Goal: Information Seeking & Learning: Compare options

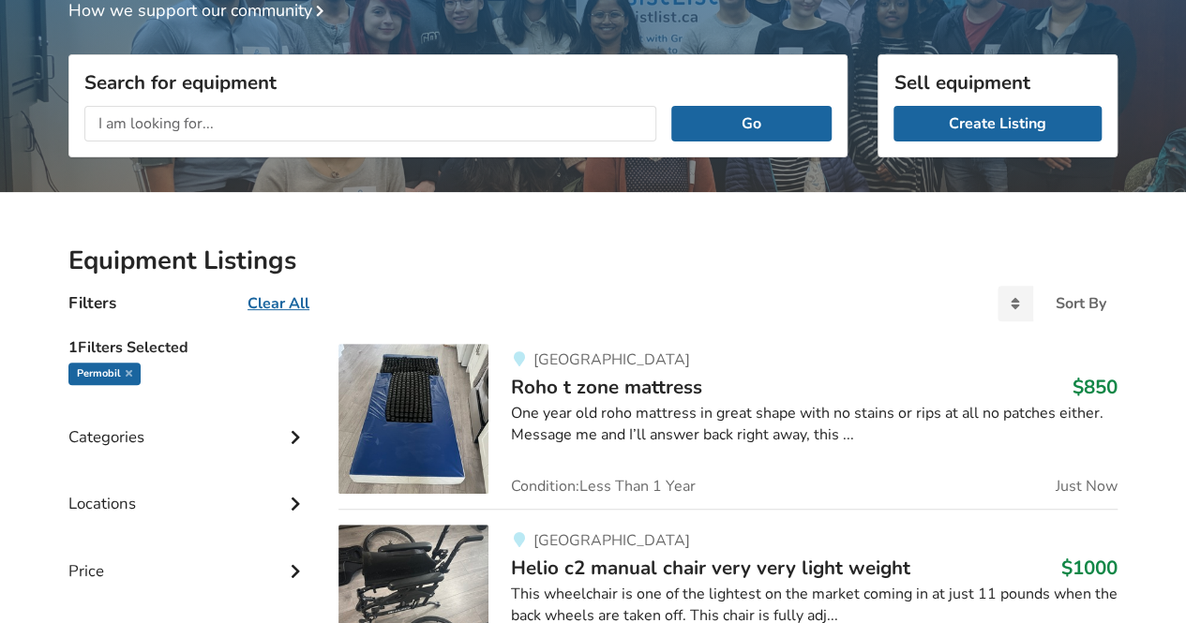
scroll to position [222, 0]
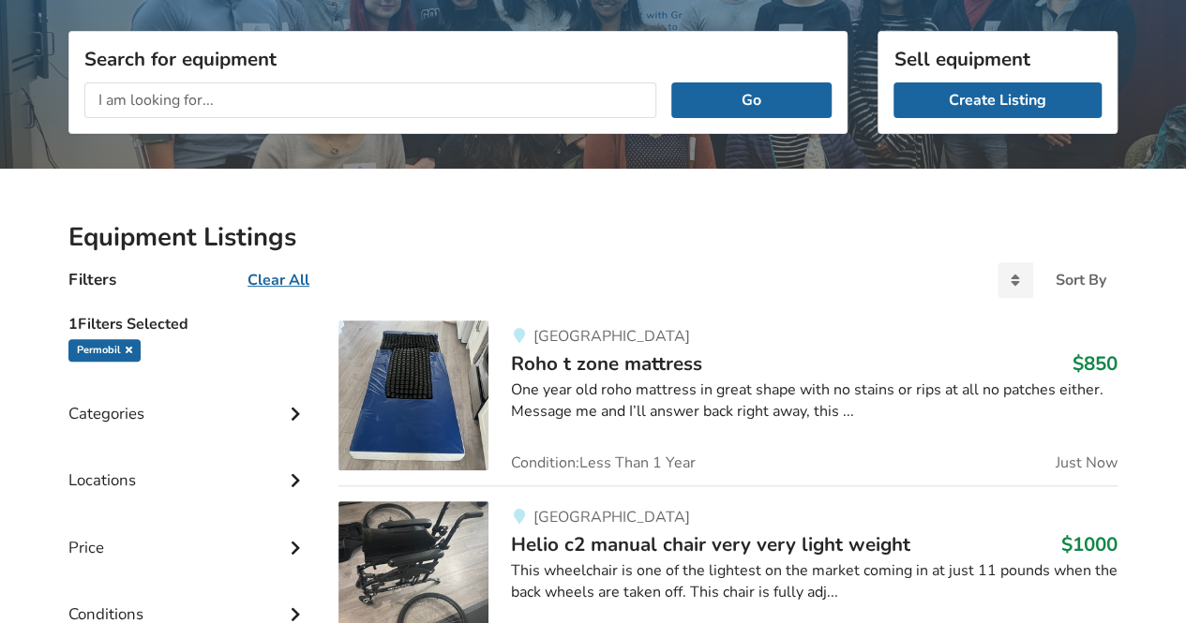
click at [130, 349] on icon at bounding box center [129, 349] width 7 height 9
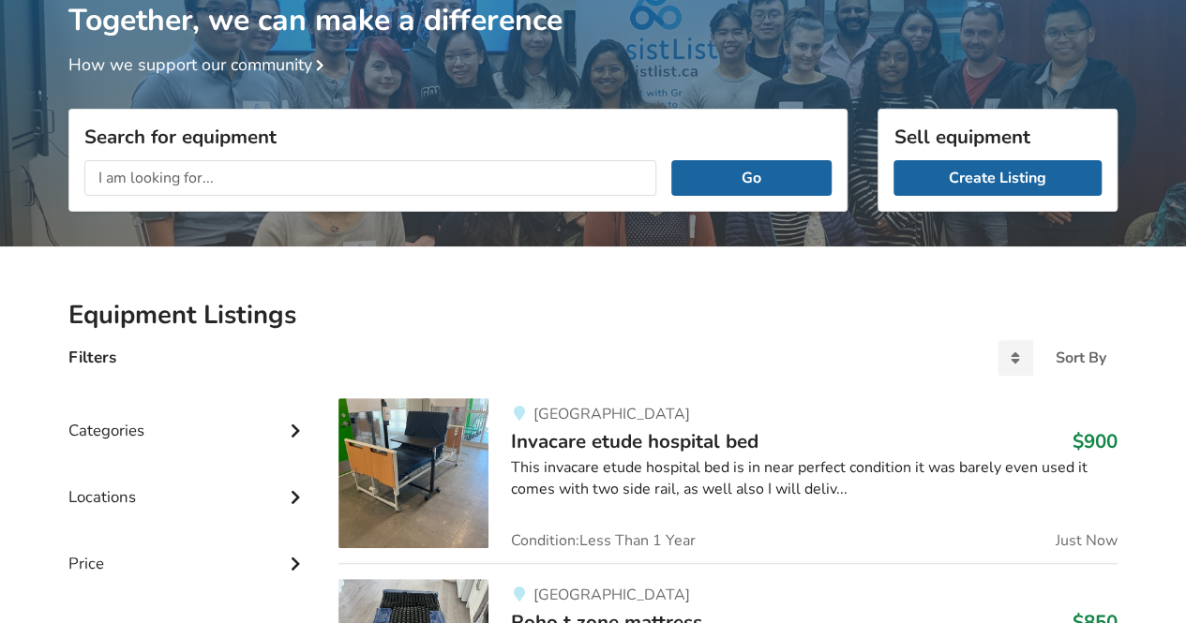
scroll to position [0, 0]
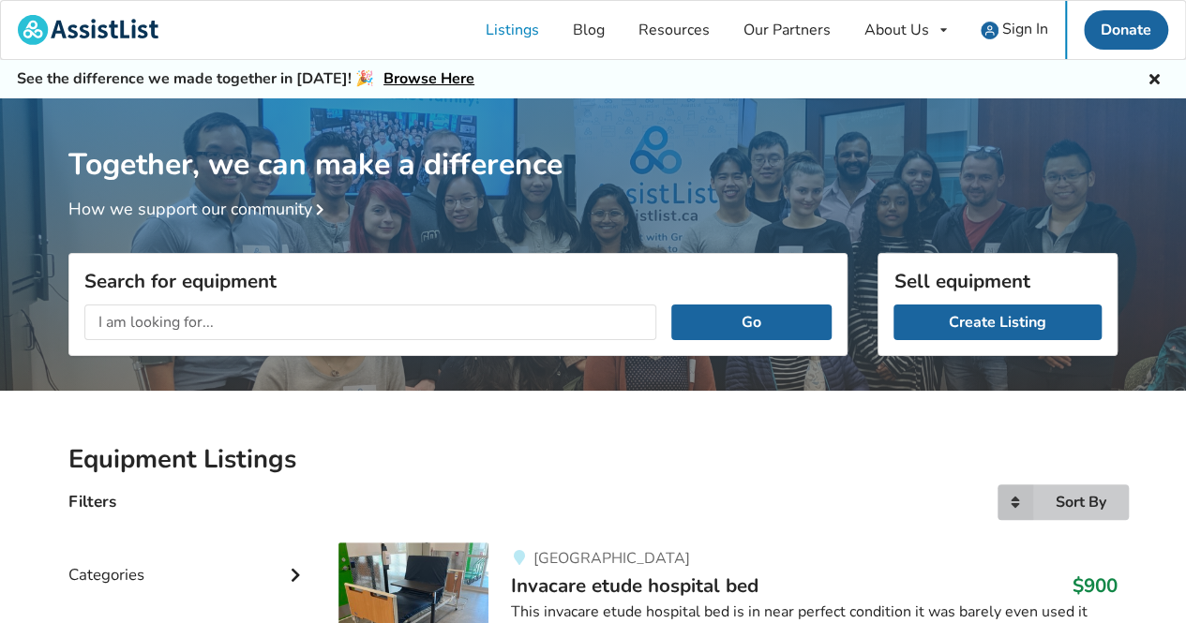
click at [1028, 500] on icon at bounding box center [1015, 503] width 36 height 36
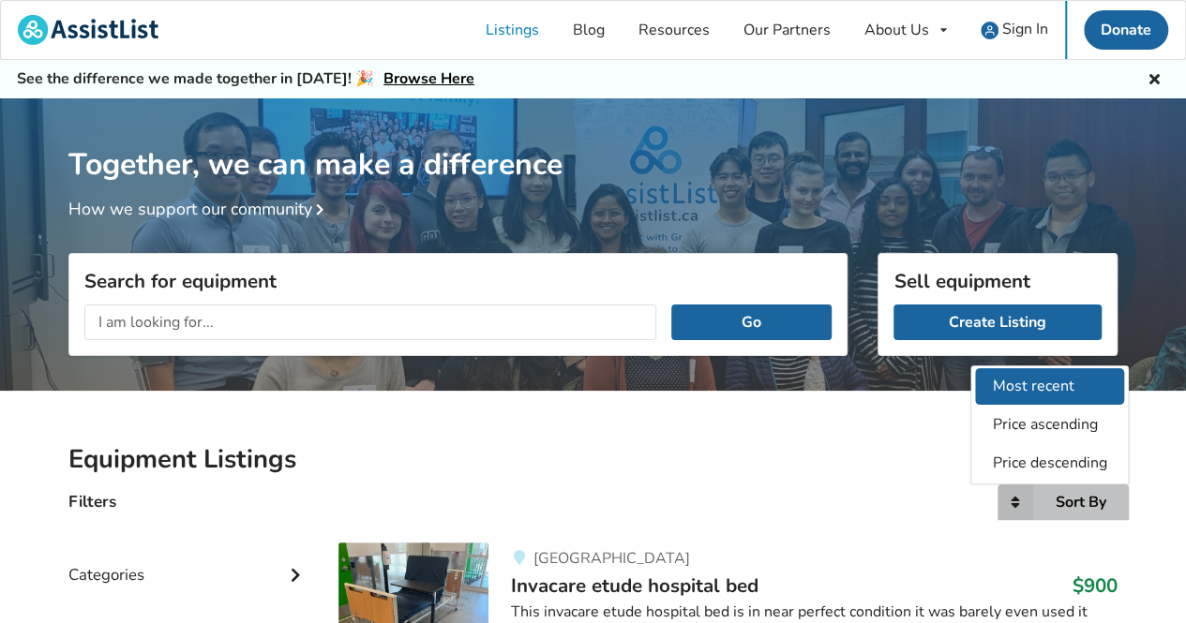
click at [1053, 380] on span "Most recent" at bounding box center [1034, 386] width 82 height 21
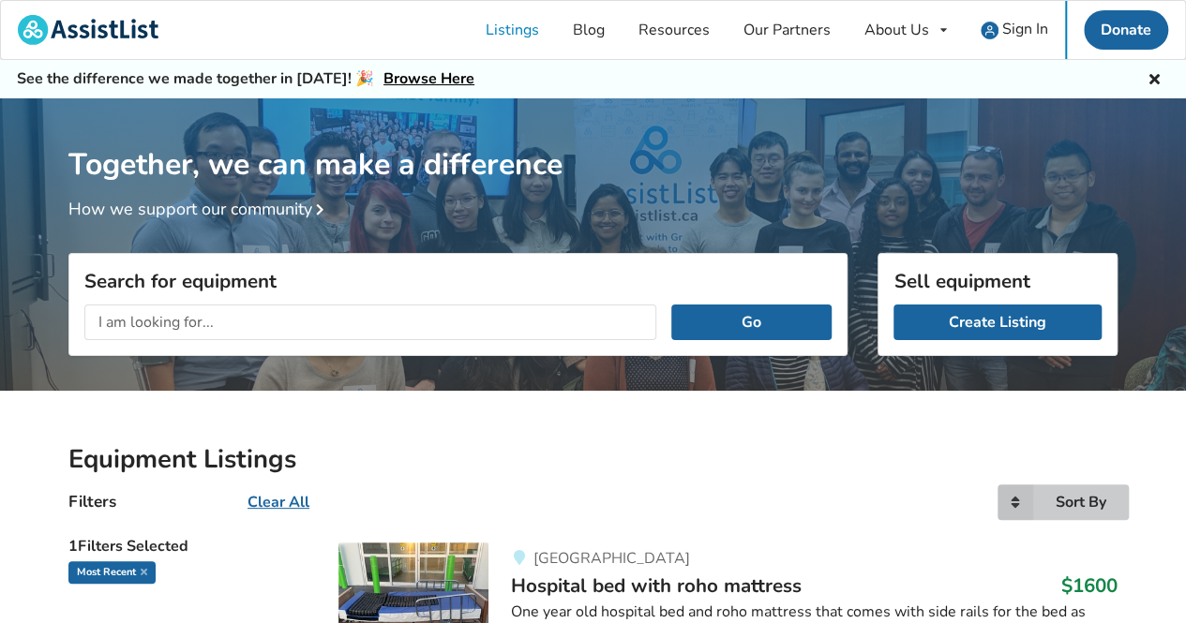
click at [1108, 512] on div "Sort By Most recent Price ascending Price descending" at bounding box center [1062, 503] width 131 height 36
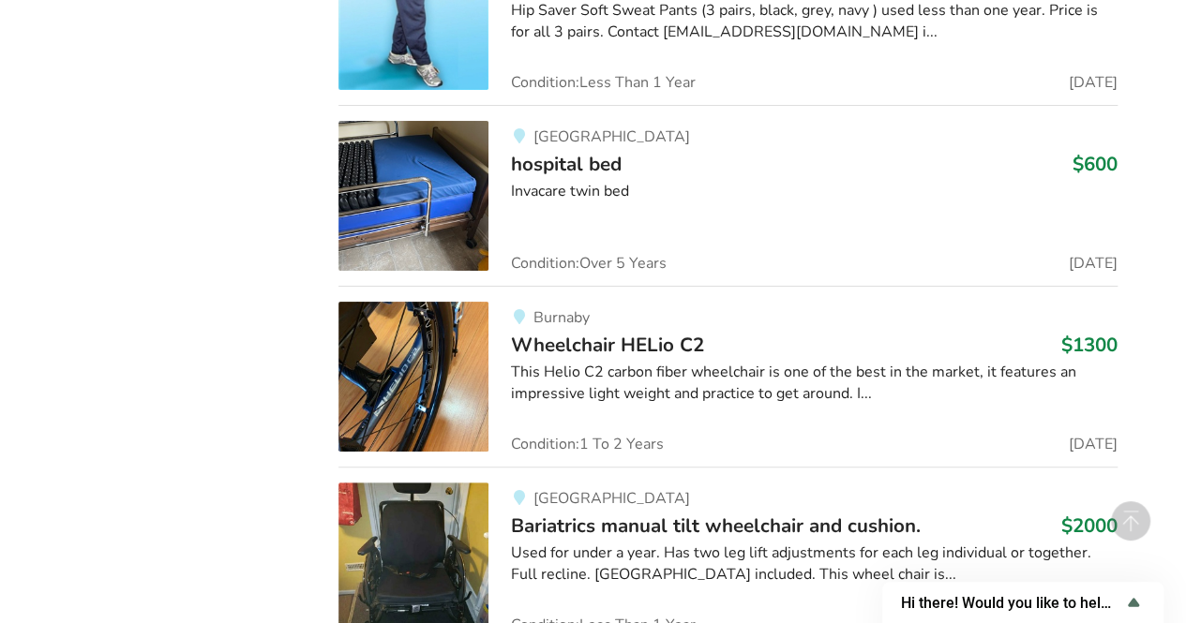
scroll to position [7226, 0]
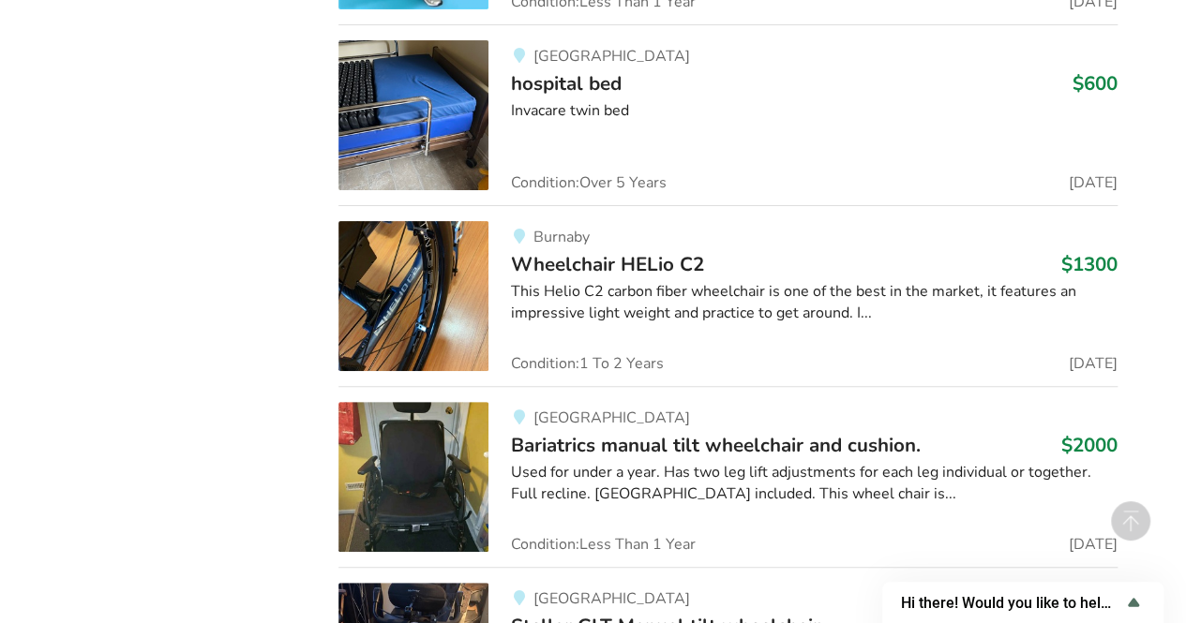
click at [635, 281] on div "This Helio C2 carbon fiber wheelchair is one of the best in the market, it feat…" at bounding box center [814, 302] width 606 height 43
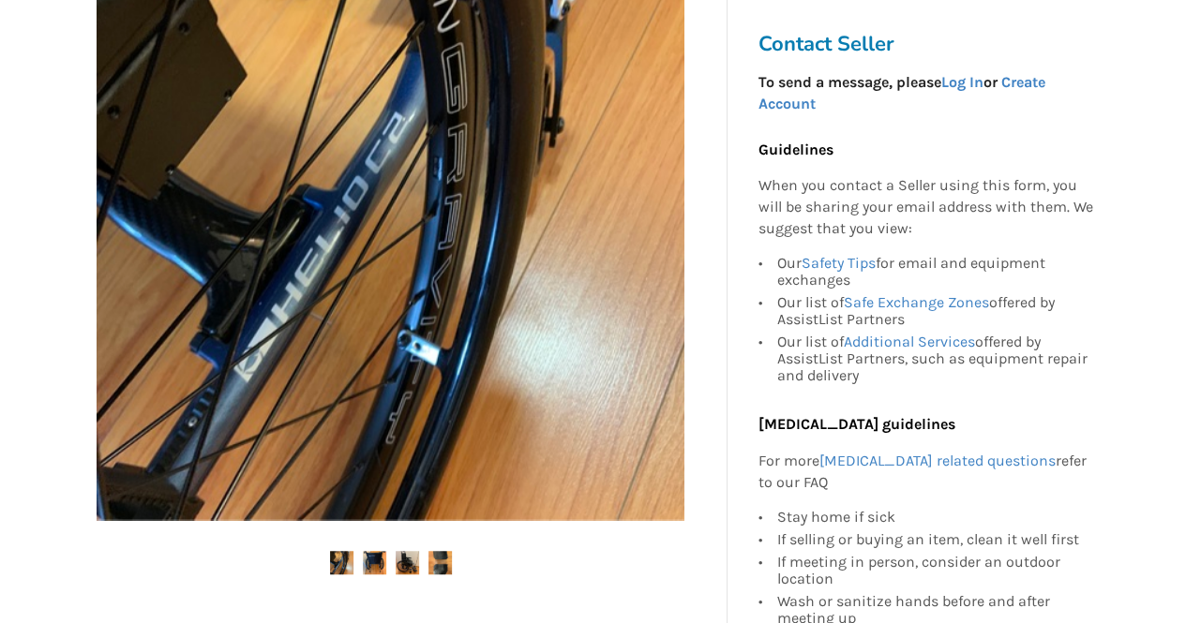
scroll to position [449, 0]
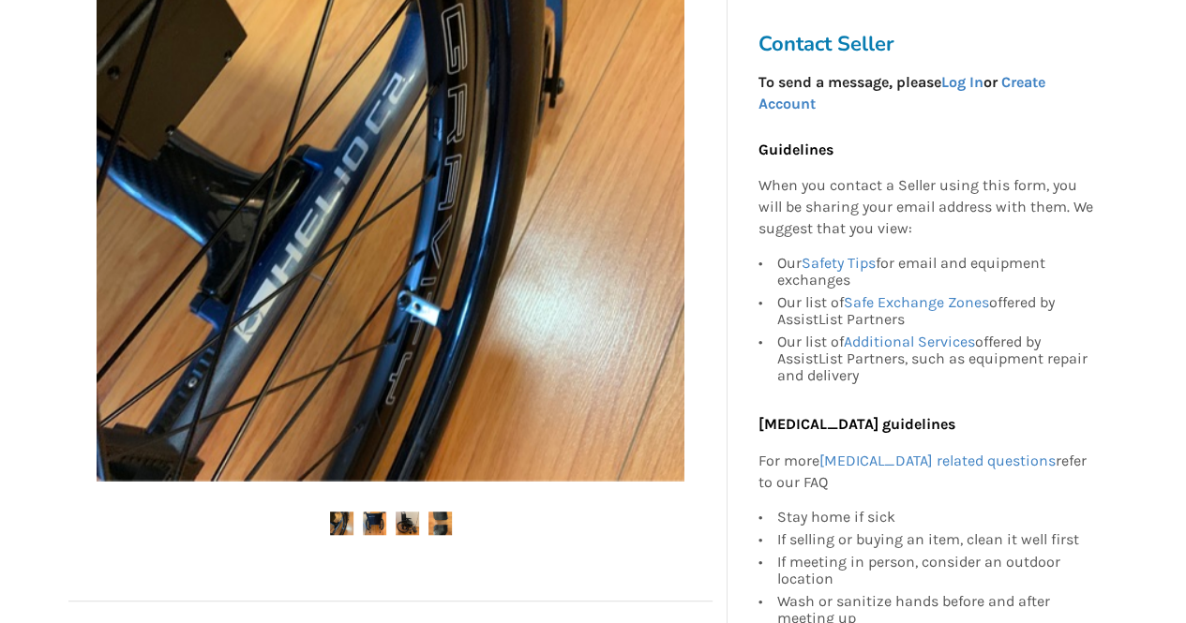
click at [371, 528] on img at bounding box center [374, 523] width 23 height 23
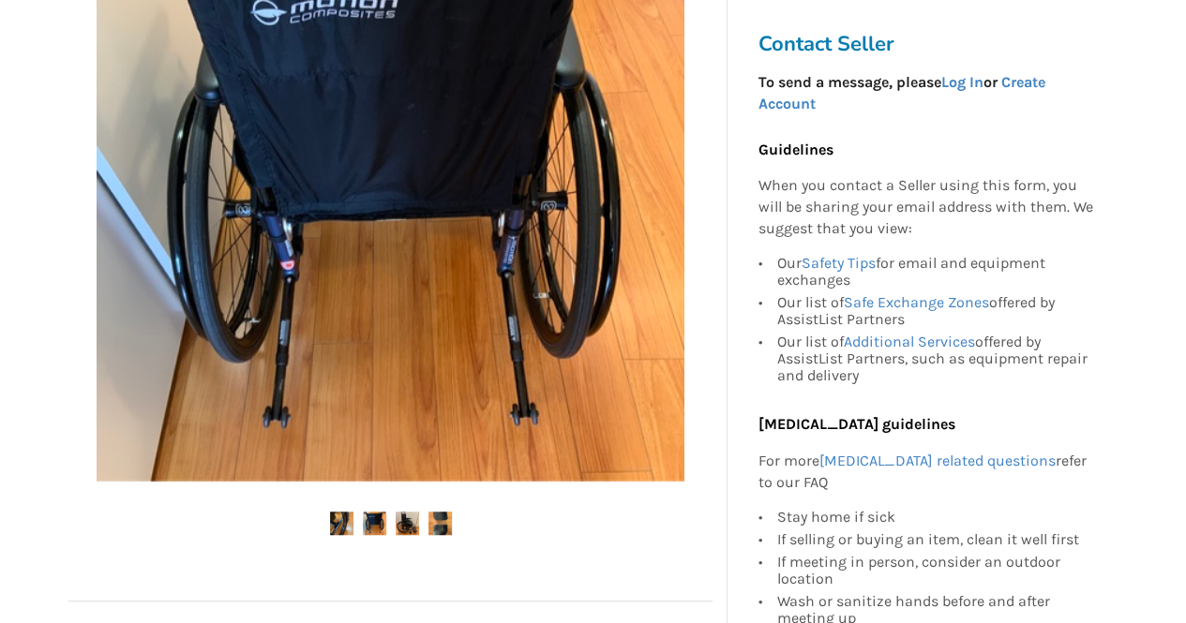
click at [403, 531] on img at bounding box center [407, 523] width 23 height 23
click at [411, 531] on img at bounding box center [407, 523] width 23 height 23
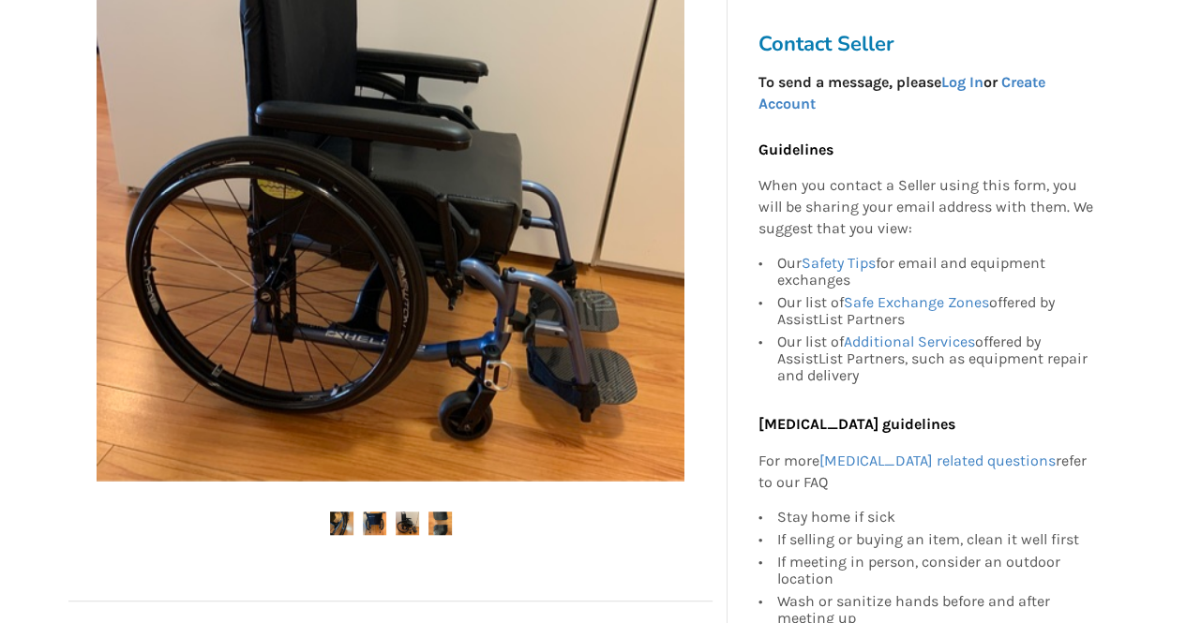
click at [443, 527] on img at bounding box center [439, 523] width 23 height 23
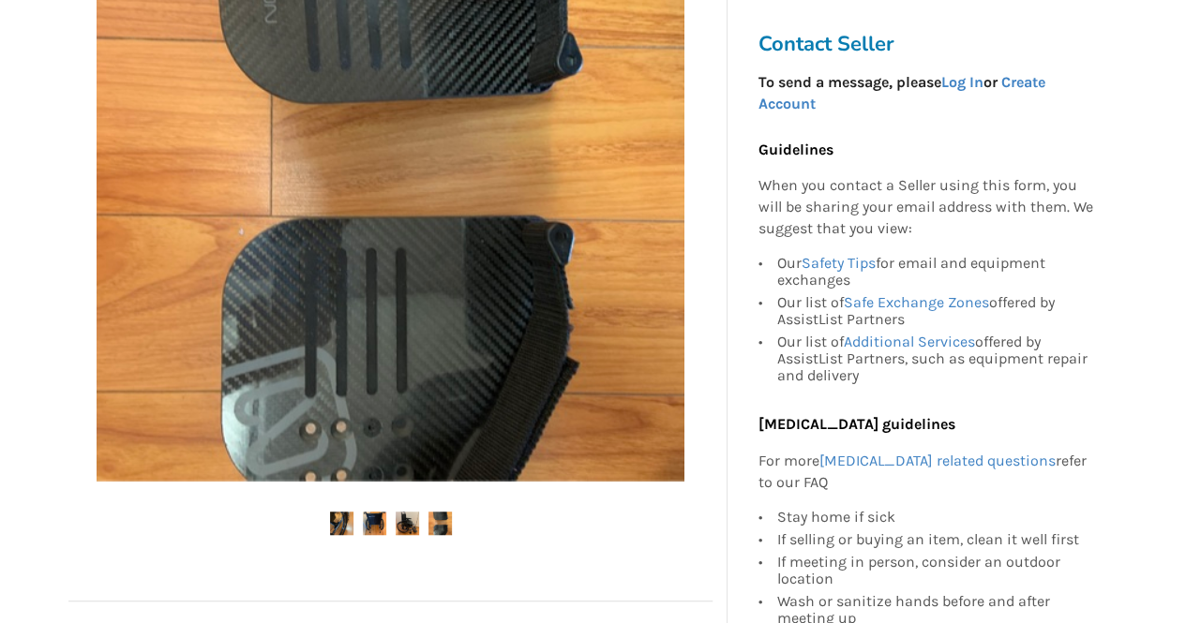
click at [410, 530] on img at bounding box center [407, 523] width 23 height 23
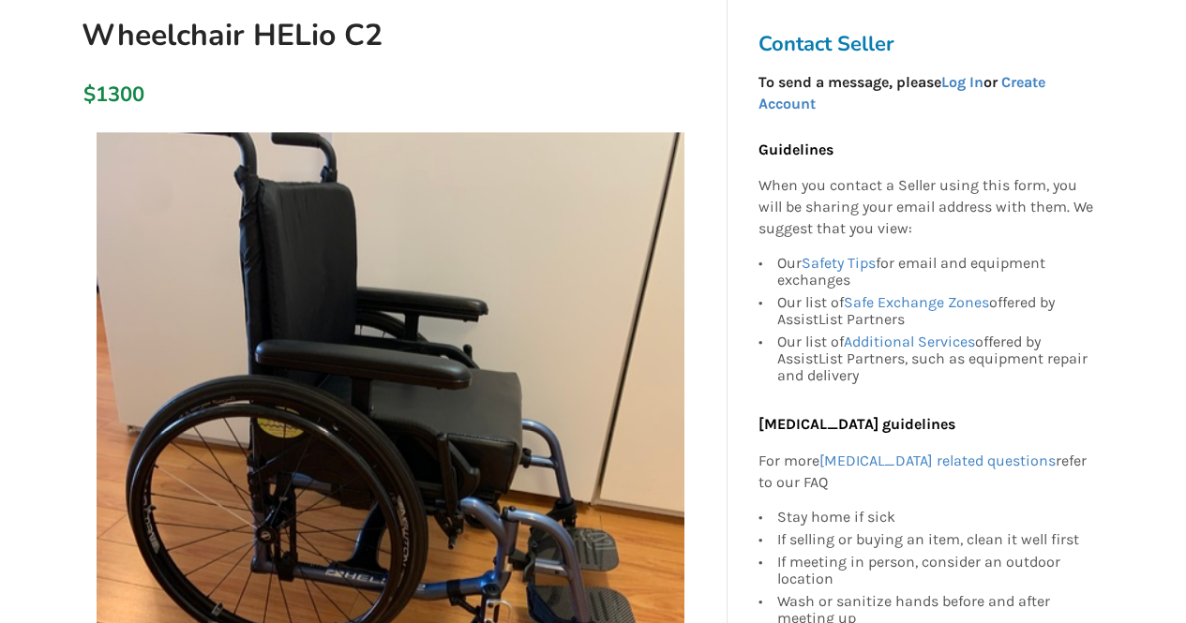
scroll to position [207, 0]
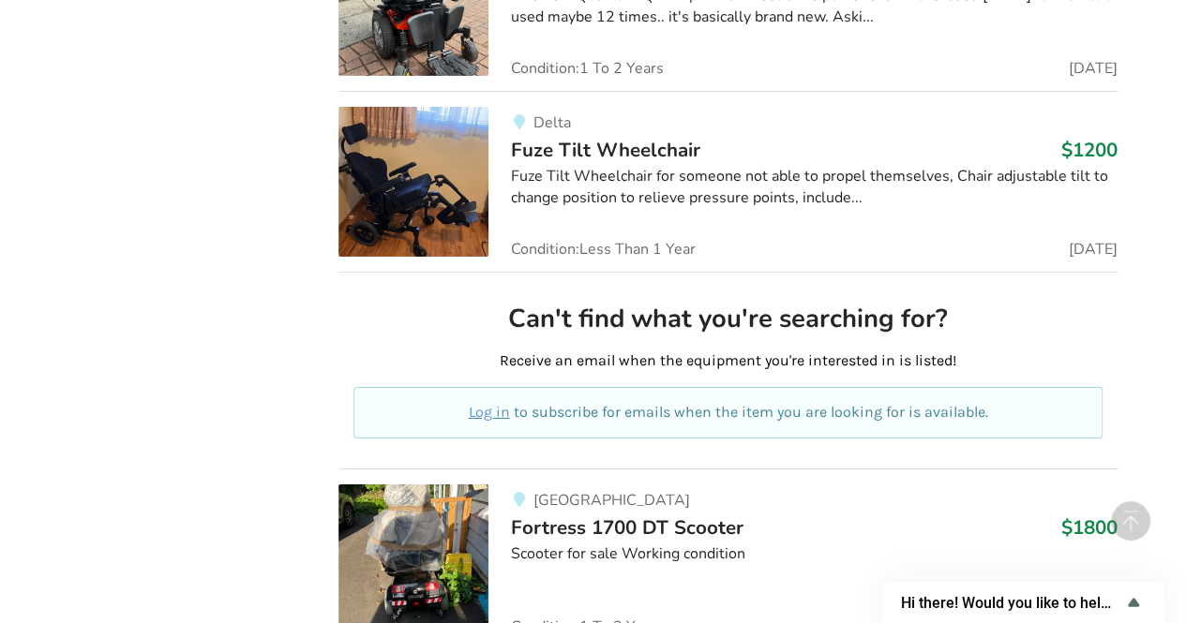
scroll to position [27981, 0]
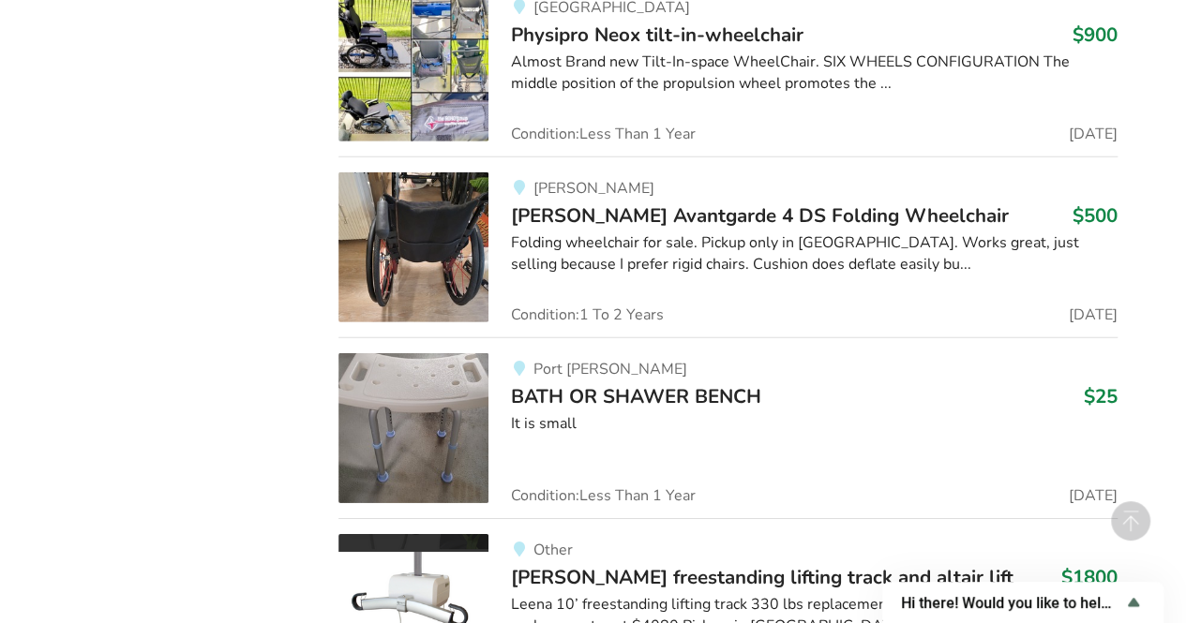
scroll to position [31186, 0]
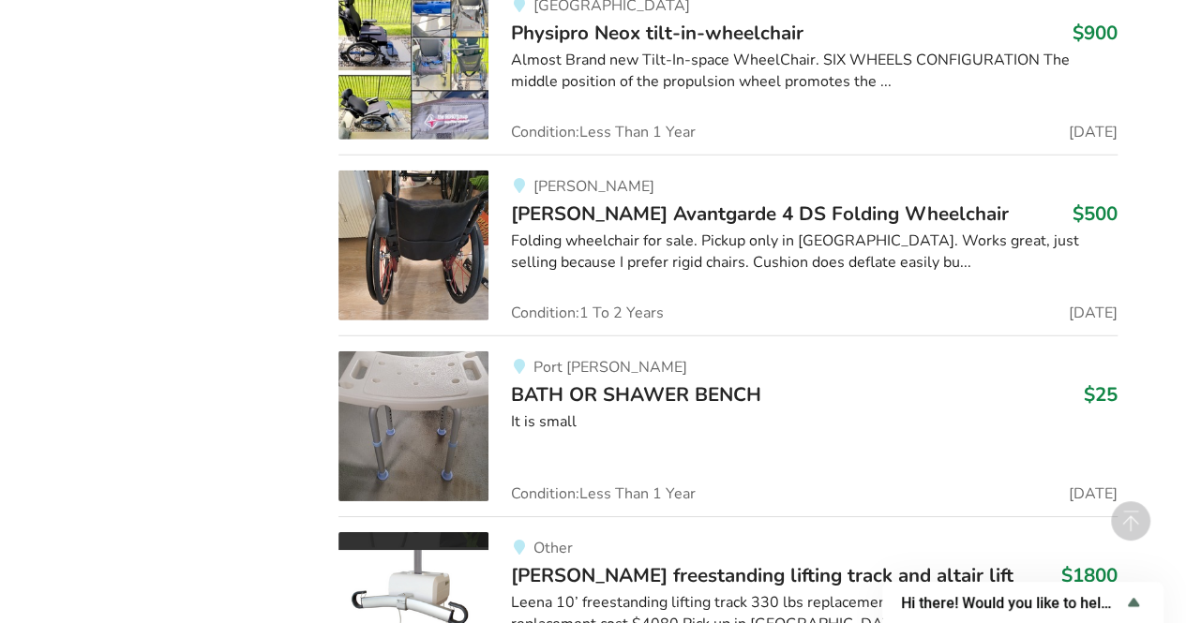
click at [560, 201] on span "Ottobock Avantgarde 4 DS Folding Wheelchair" at bounding box center [760, 214] width 498 height 26
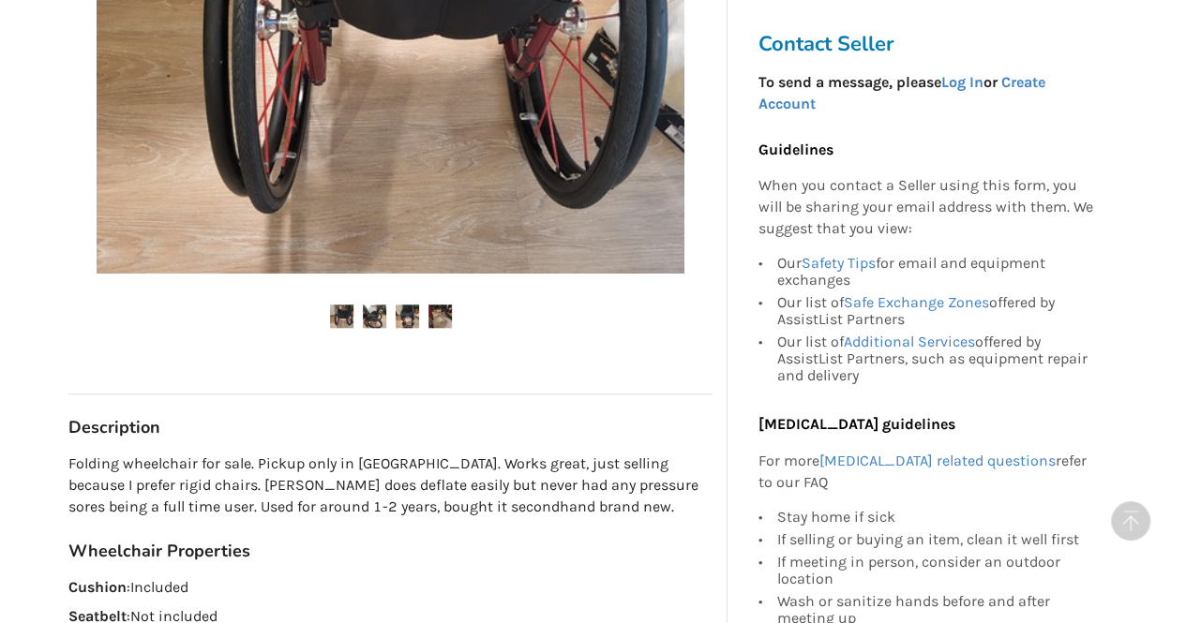
scroll to position [754, 0]
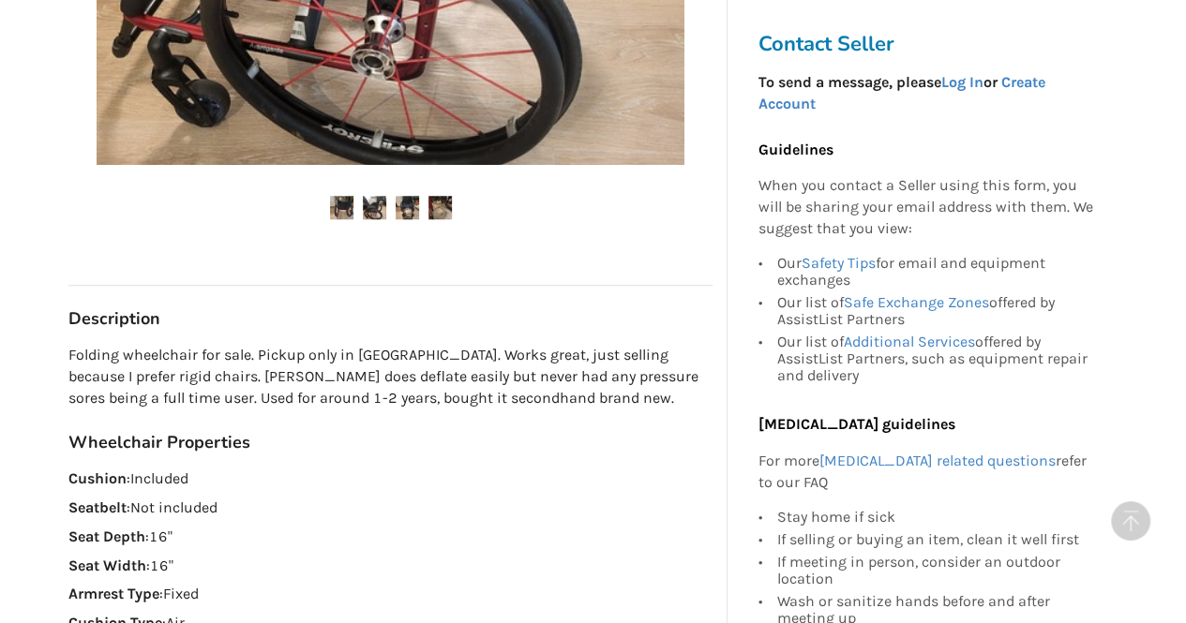
click at [433, 480] on div "Wheelchair Properties Cushion : Included Seatbelt : Not included Seat Depth : 1…" at bounding box center [390, 577] width 644 height 290
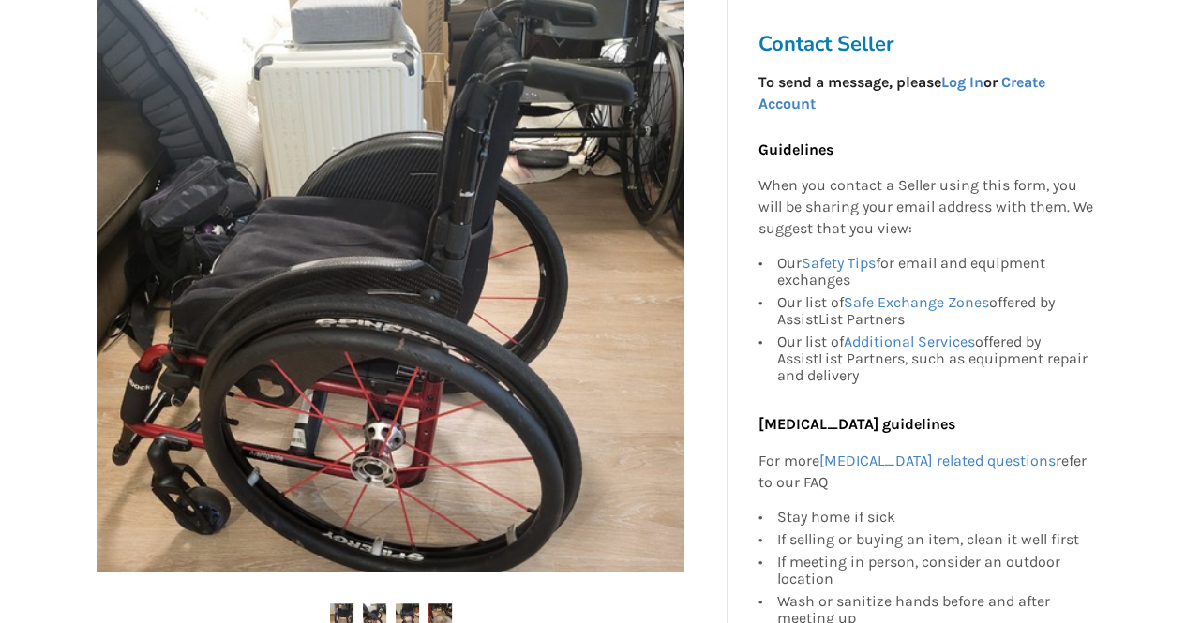
scroll to position [431, 0]
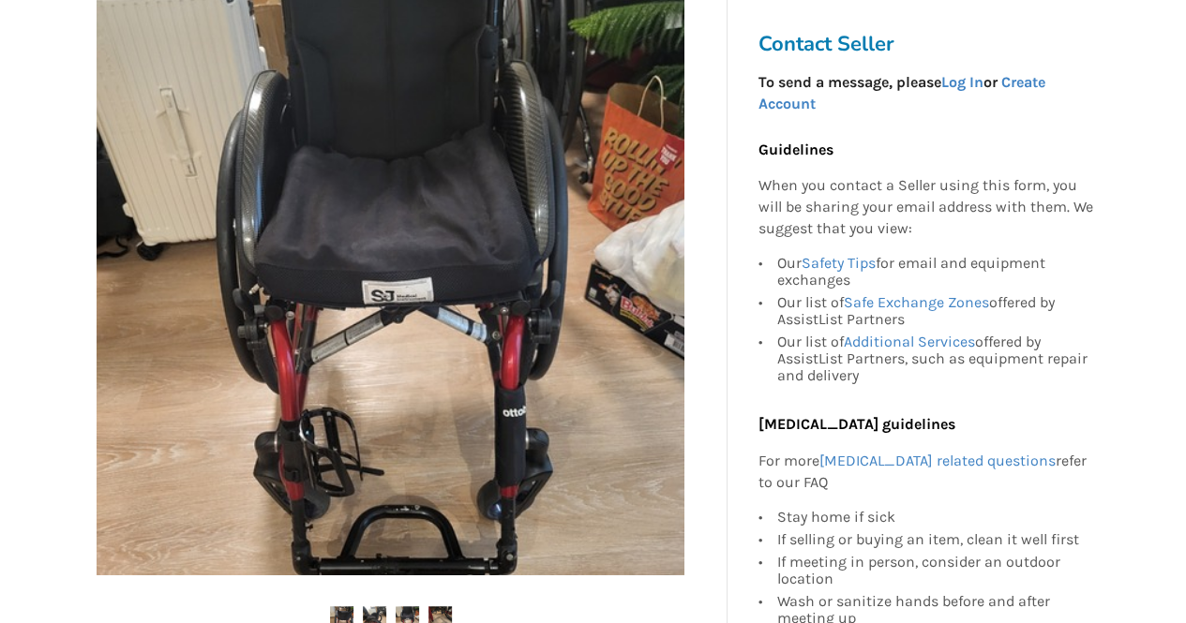
click at [314, 606] on ul at bounding box center [390, 618] width 644 height 25
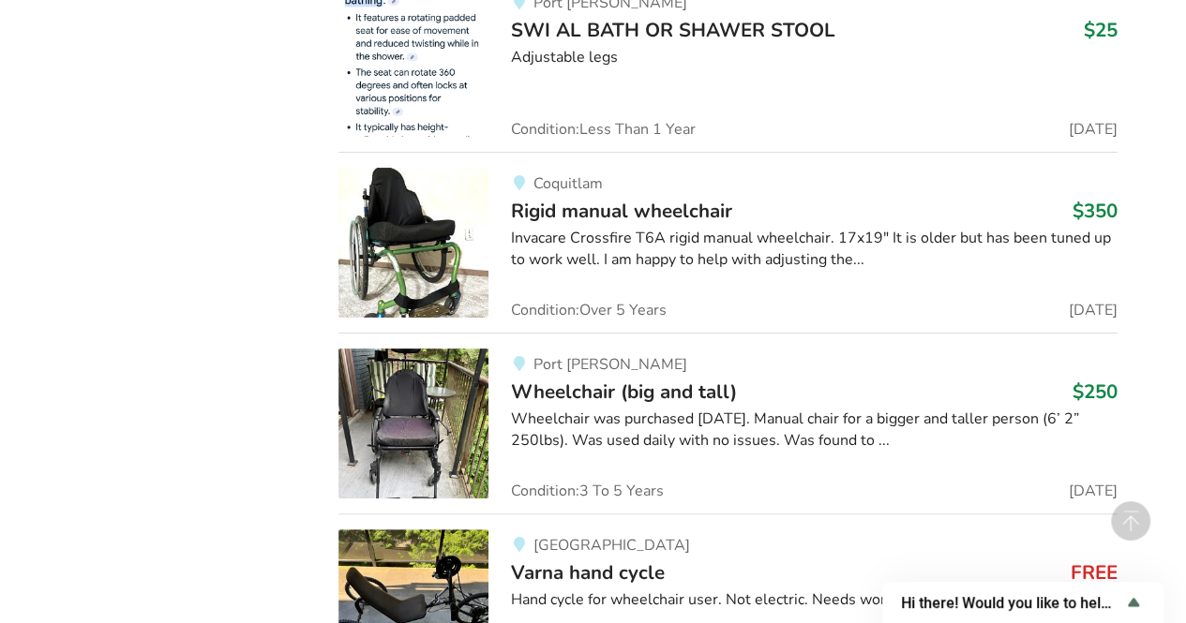
scroll to position [39195, 0]
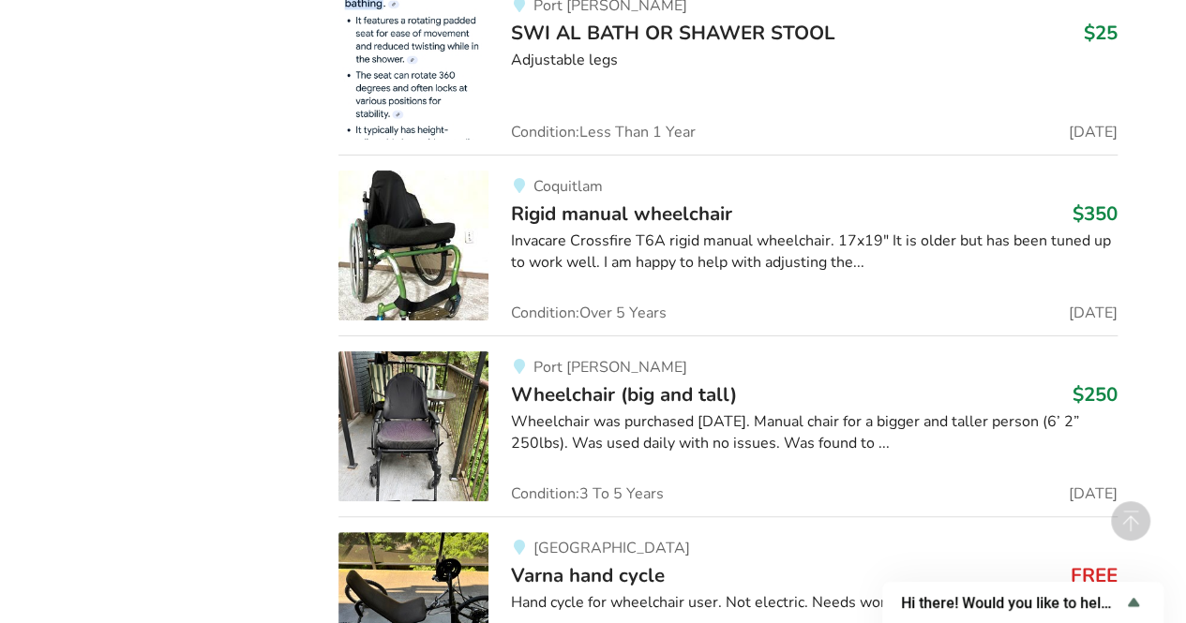
click at [441, 171] on img at bounding box center [413, 246] width 150 height 150
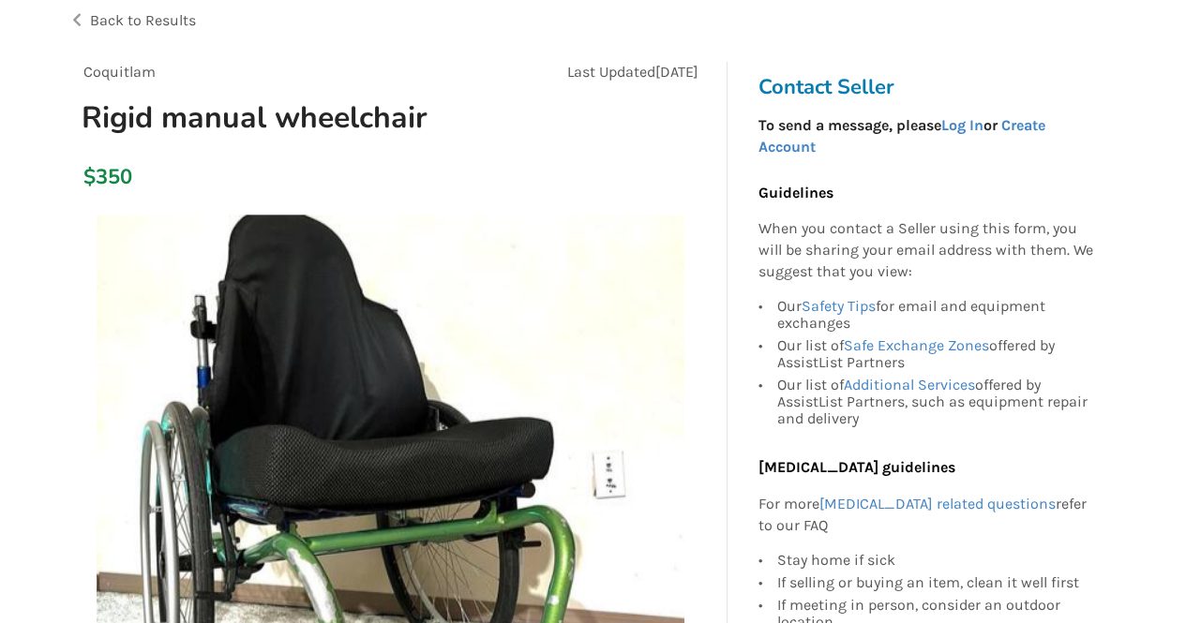
scroll to position [114, 0]
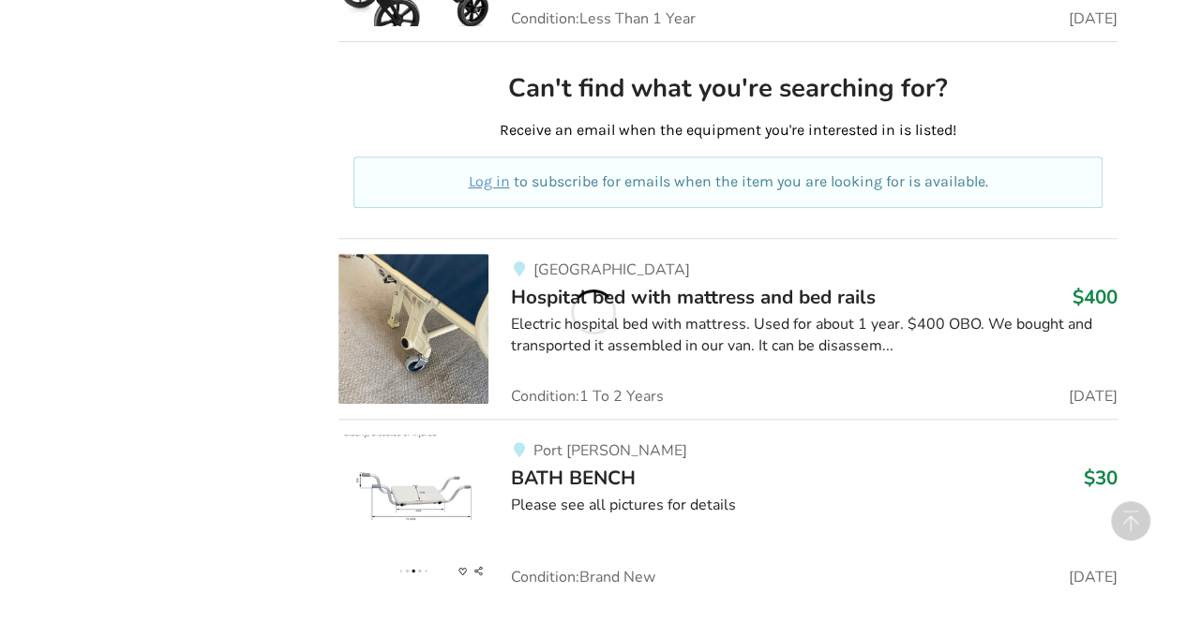
scroll to position [34190, 0]
